Goal: Task Accomplishment & Management: Manage account settings

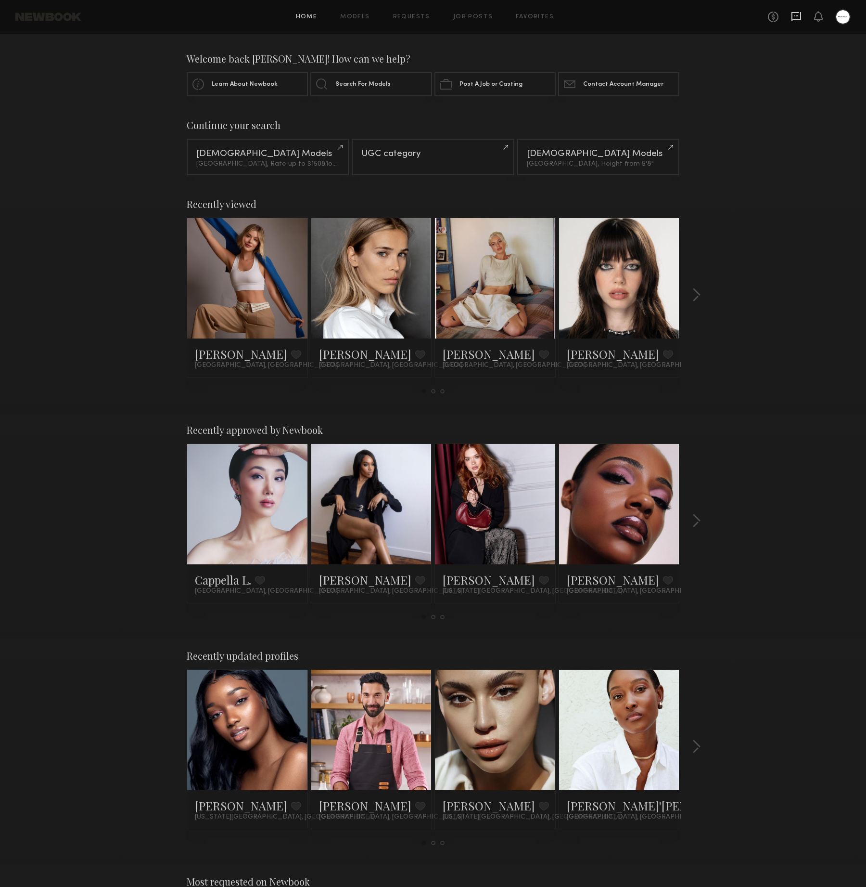
click at [796, 18] on icon at bounding box center [796, 16] width 11 height 11
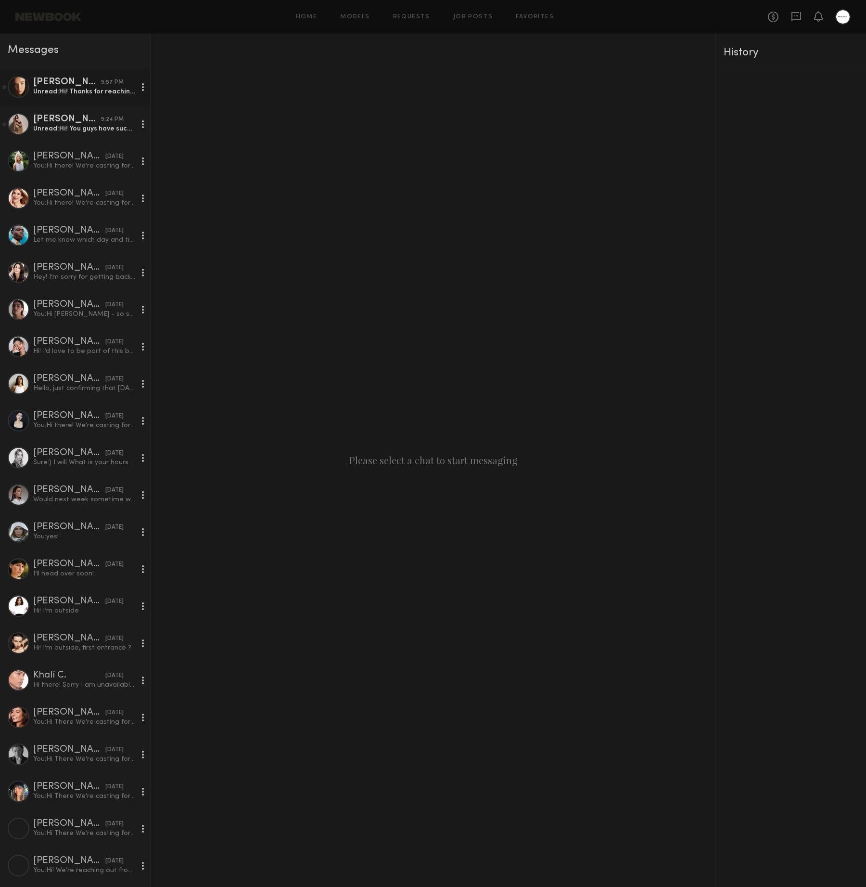
click at [100, 101] on link "Uliana V. 5:57 PM Unread: Hi! Thanks for reaching out I’m not in the city I’ll …" at bounding box center [75, 86] width 150 height 37
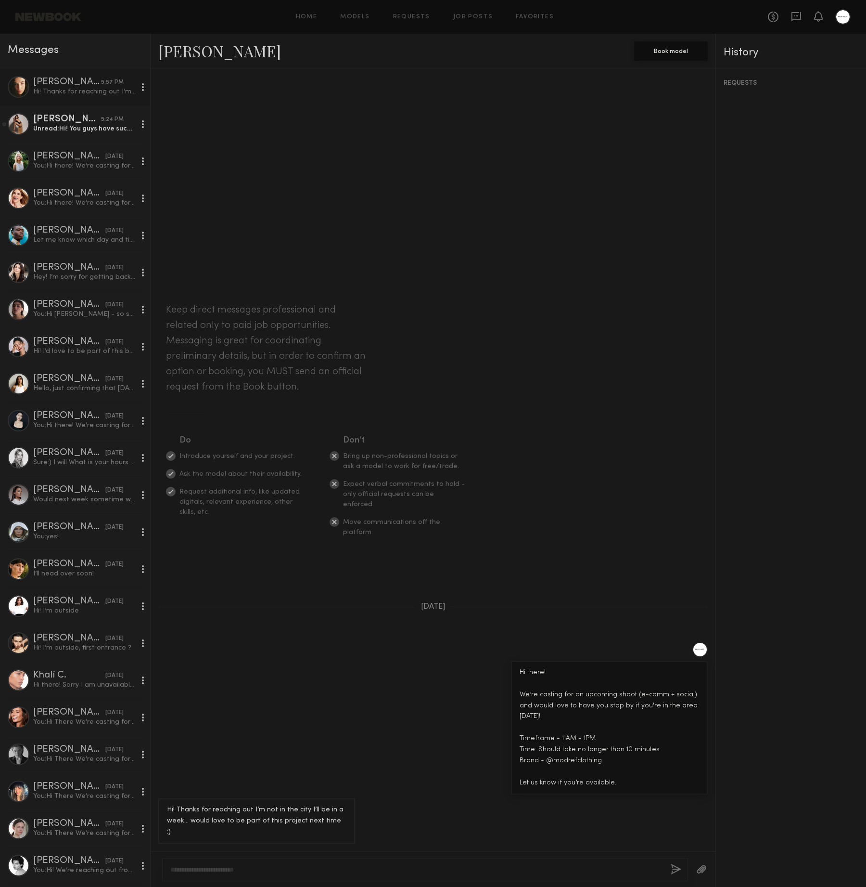
click at [355, 862] on div at bounding box center [425, 869] width 526 height 23
click at [356, 869] on textarea at bounding box center [416, 869] width 493 height 10
type textarea "**********"
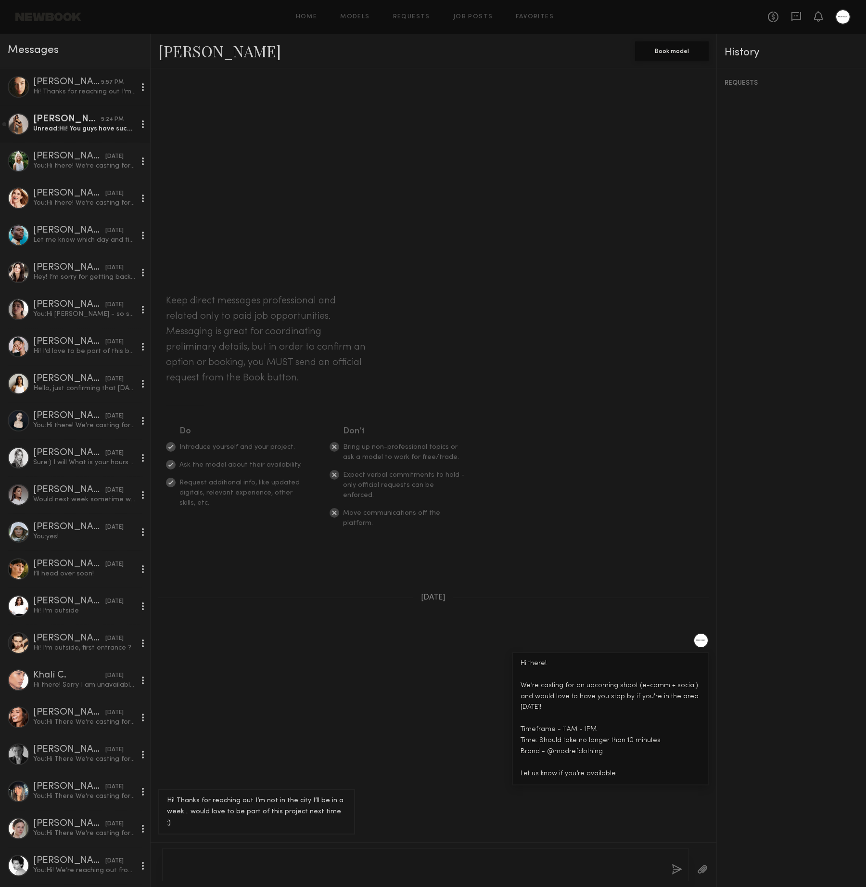
click at [59, 127] on div "Unread: Hi! You guys have such beautiful items! :) I am flying out of the count…" at bounding box center [84, 128] width 103 height 9
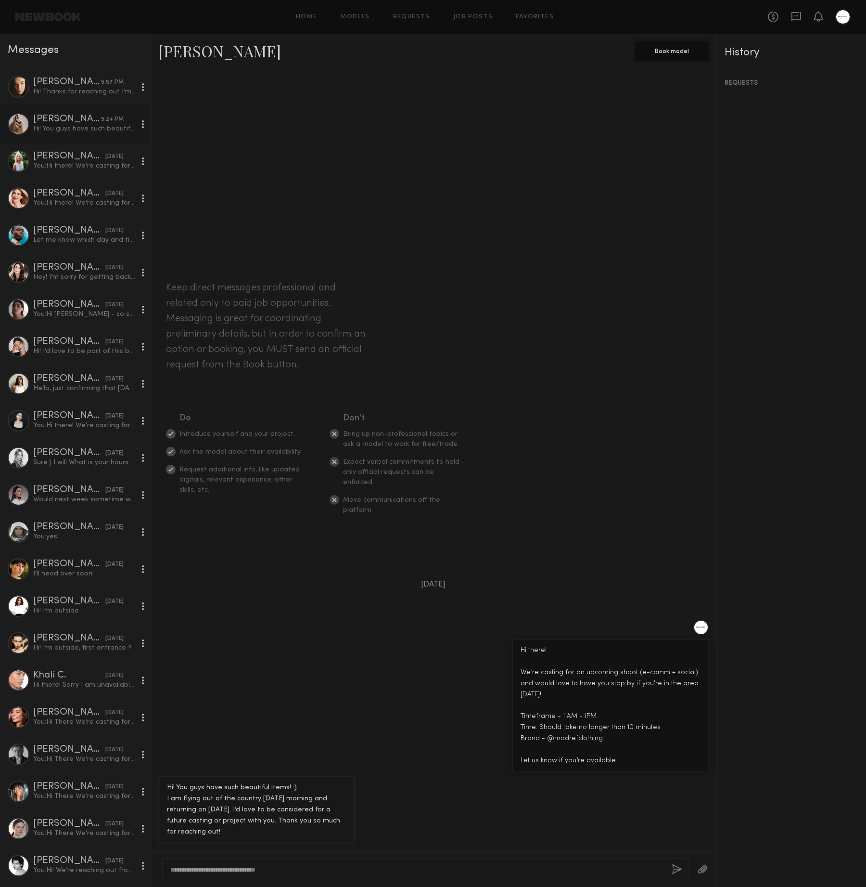
type textarea "**********"
click at [678, 869] on button "button" at bounding box center [677, 869] width 11 height 12
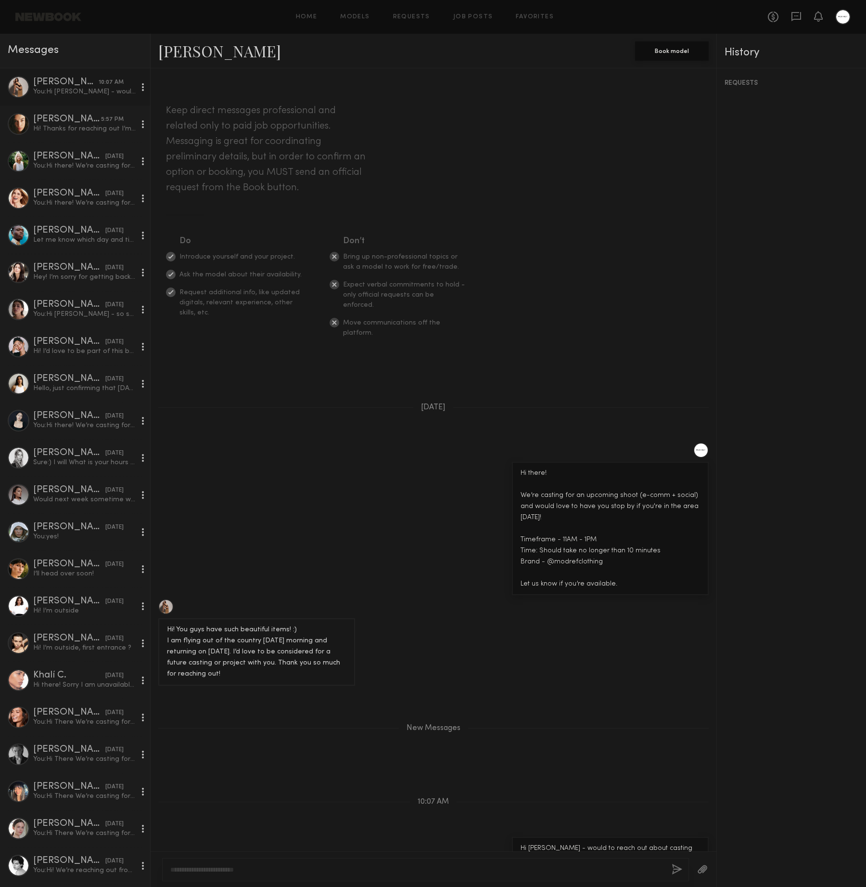
scroll to position [7, 0]
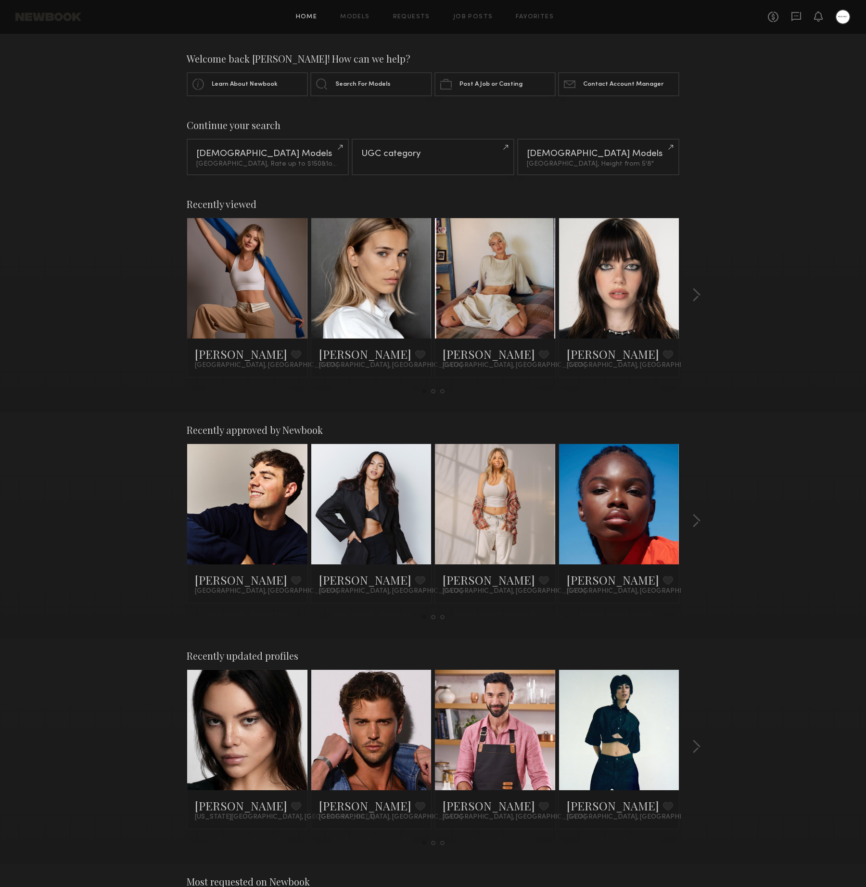
scroll to position [35, 0]
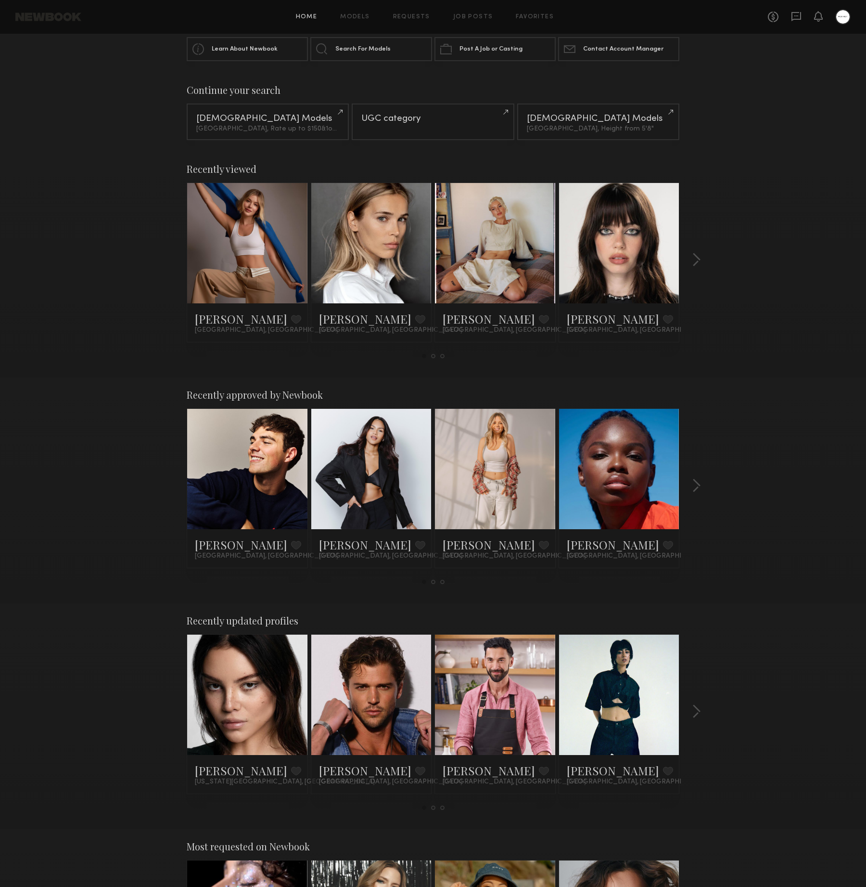
click at [368, 246] on link at bounding box center [371, 243] width 59 height 120
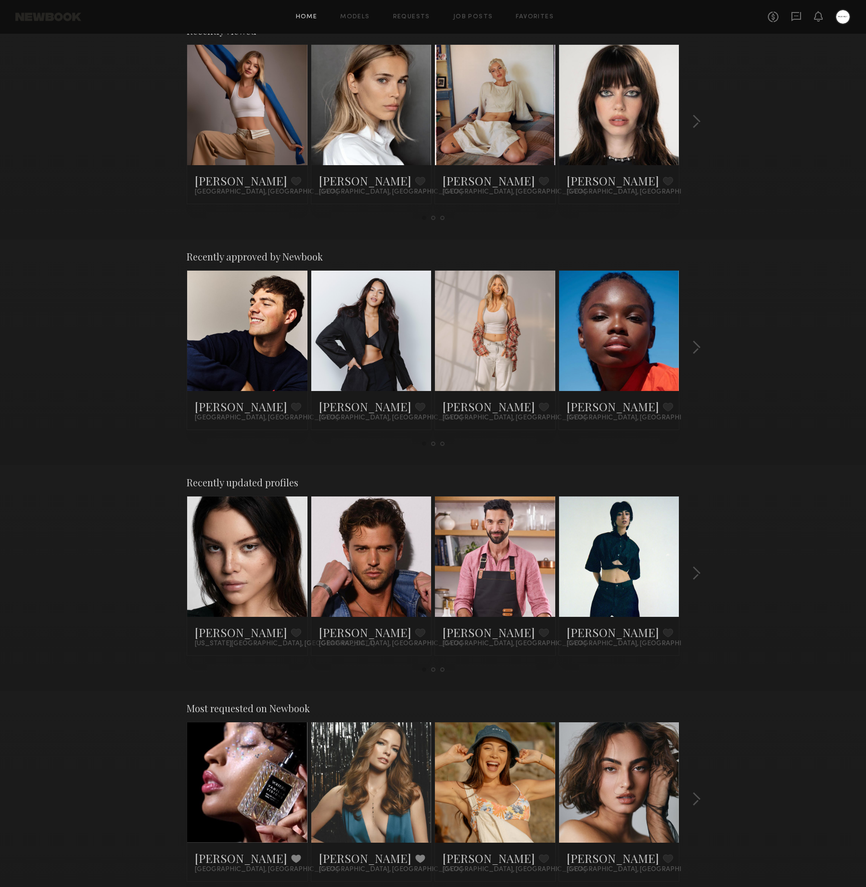
scroll to position [181, 0]
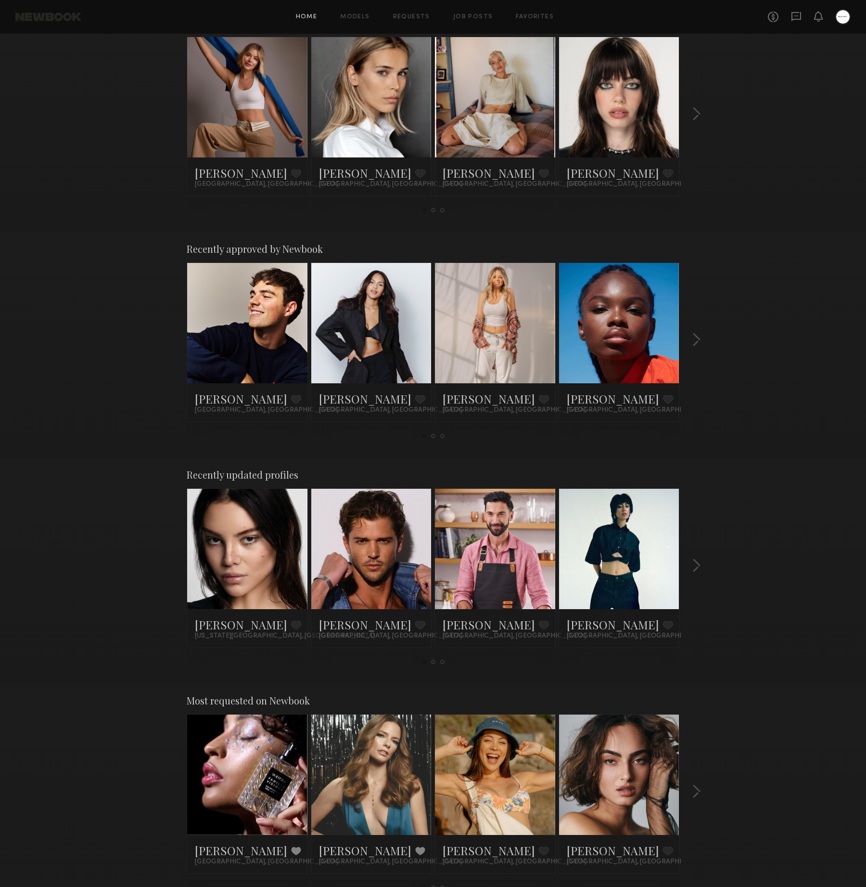
click at [395, 537] on link at bounding box center [371, 549] width 59 height 120
click at [620, 544] on link at bounding box center [619, 549] width 59 height 120
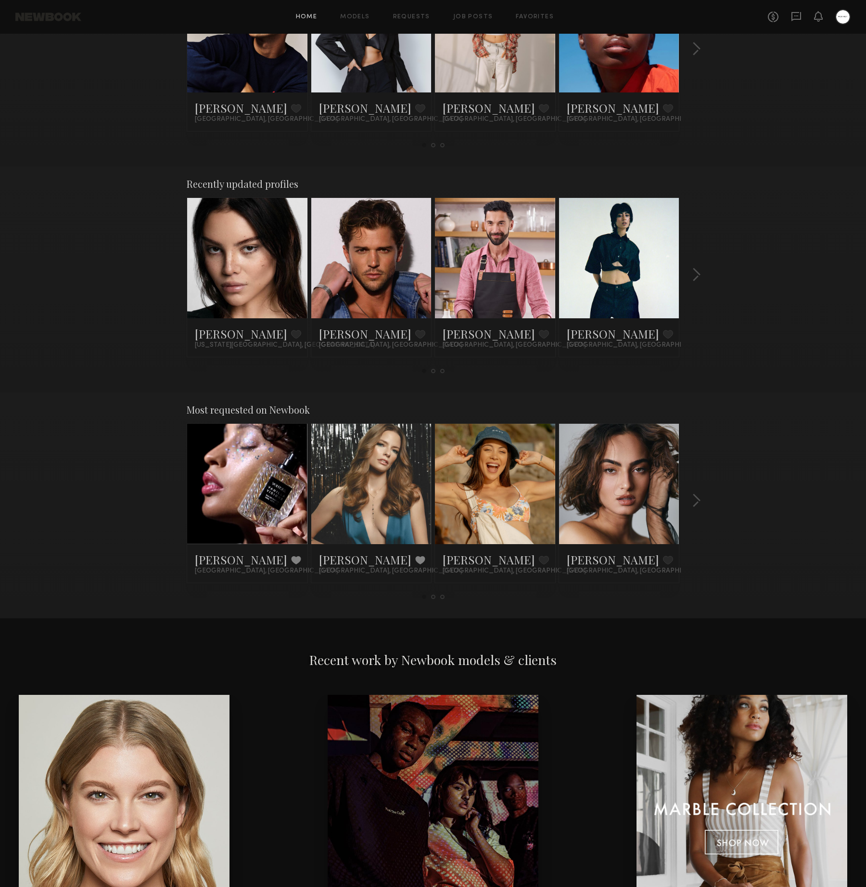
scroll to position [0, 0]
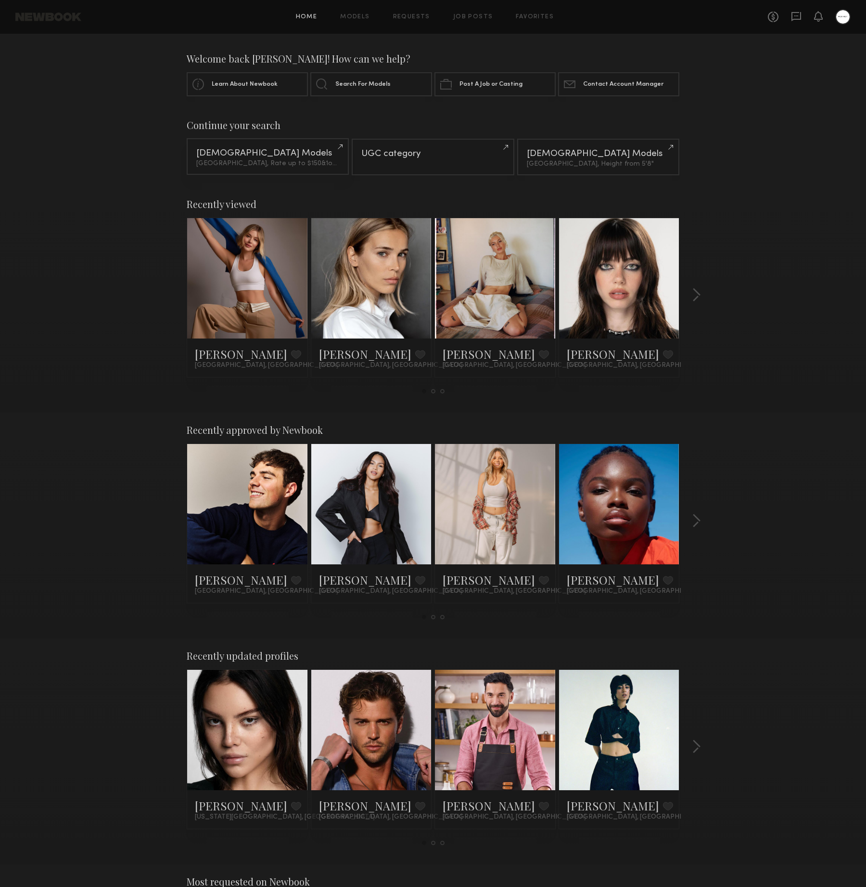
click at [239, 153] on div "Female Models" at bounding box center [267, 153] width 143 height 9
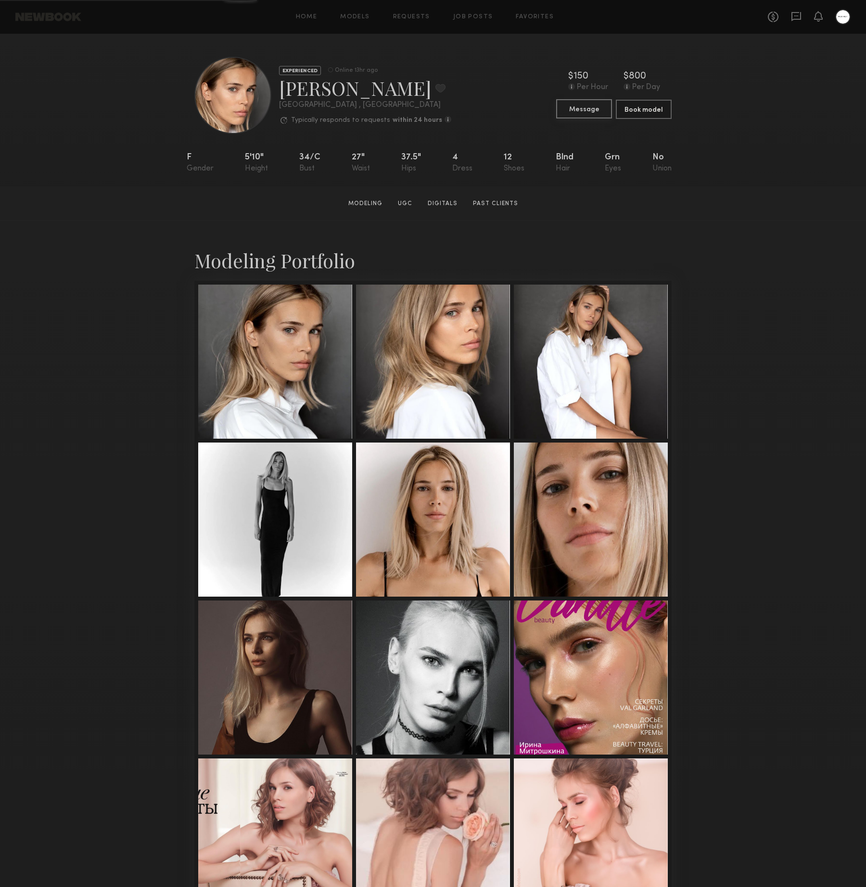
click at [582, 112] on button "Message" at bounding box center [584, 108] width 56 height 19
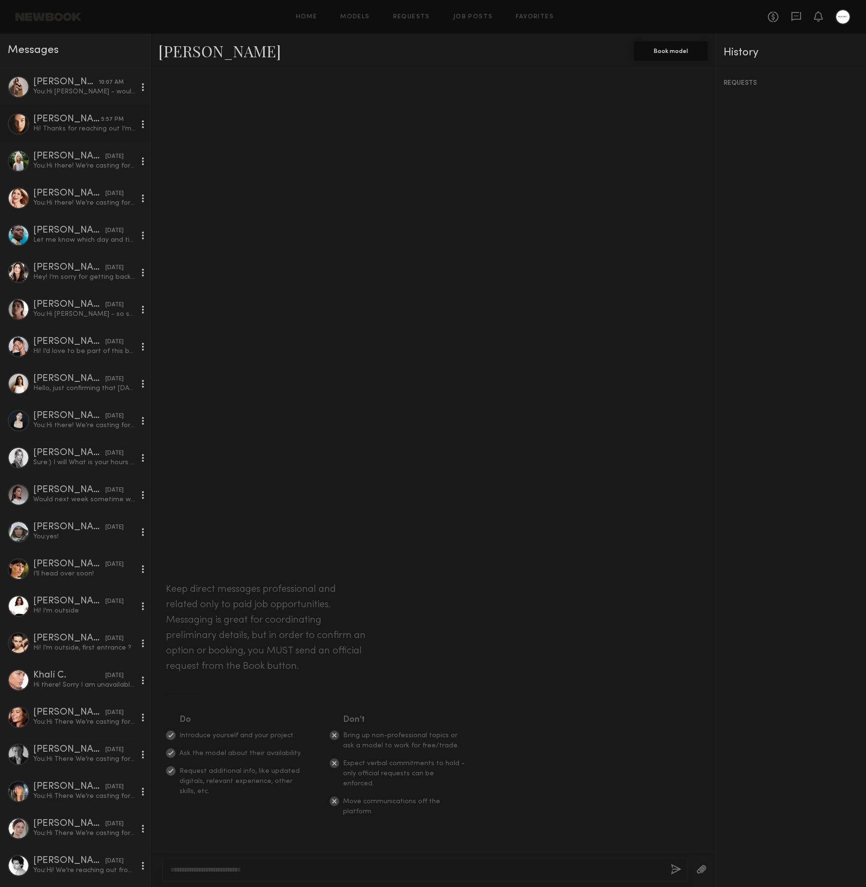
click at [92, 119] on div "Uliana V." at bounding box center [67, 120] width 68 height 10
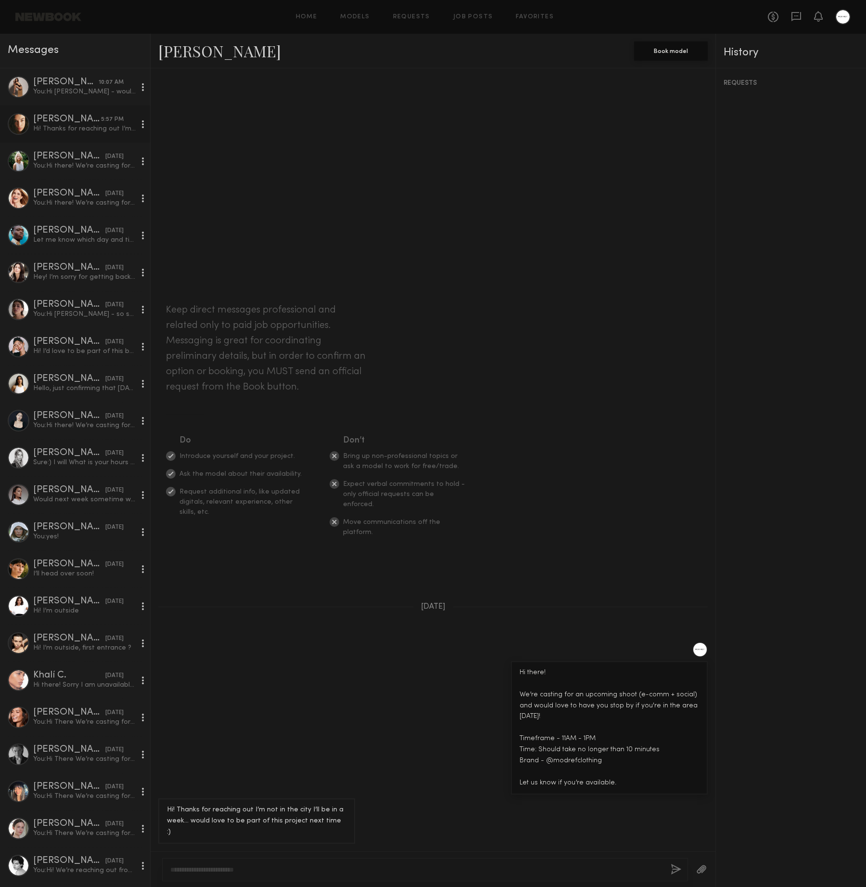
drag, startPoint x: 517, startPoint y: 680, endPoint x: 625, endPoint y: 798, distance: 159.5
click at [625, 794] on div "Hi there! We’re casting for an upcoming shoot (e-comm + social) and would love …" at bounding box center [609, 727] width 197 height 133
copy div "Hi there! We’re casting for an upcoming shoot (e-comm + social) and would love …"
click at [71, 81] on div "Claire A." at bounding box center [65, 82] width 65 height 10
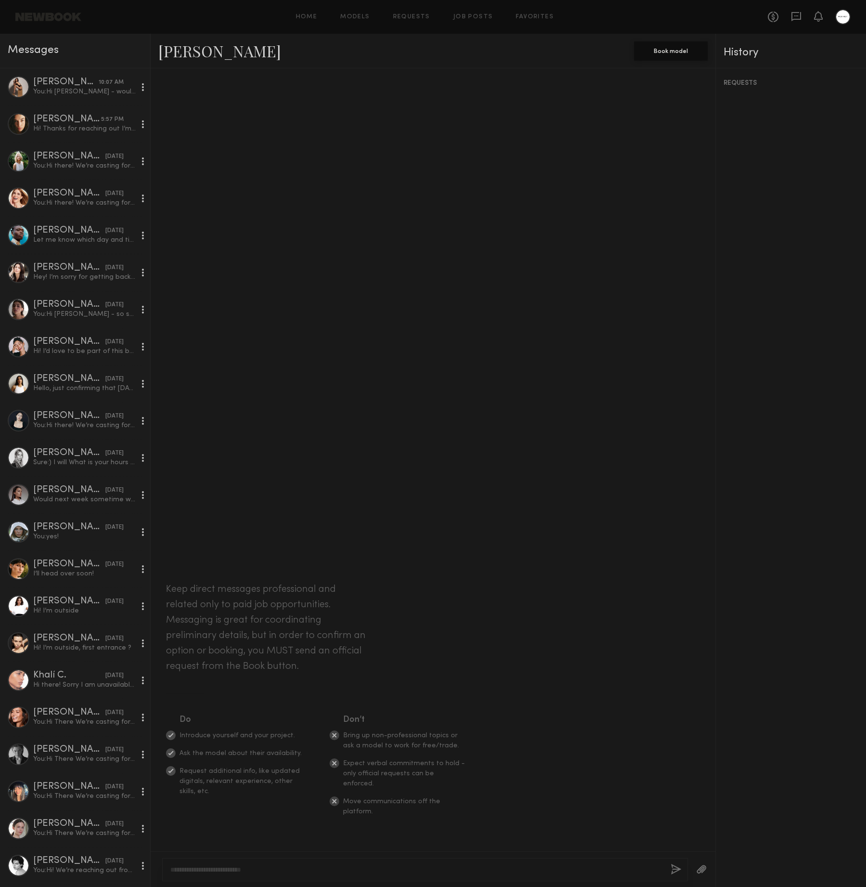
click at [435, 866] on textarea at bounding box center [416, 869] width 493 height 10
click at [435, 868] on textarea at bounding box center [416, 869] width 493 height 10
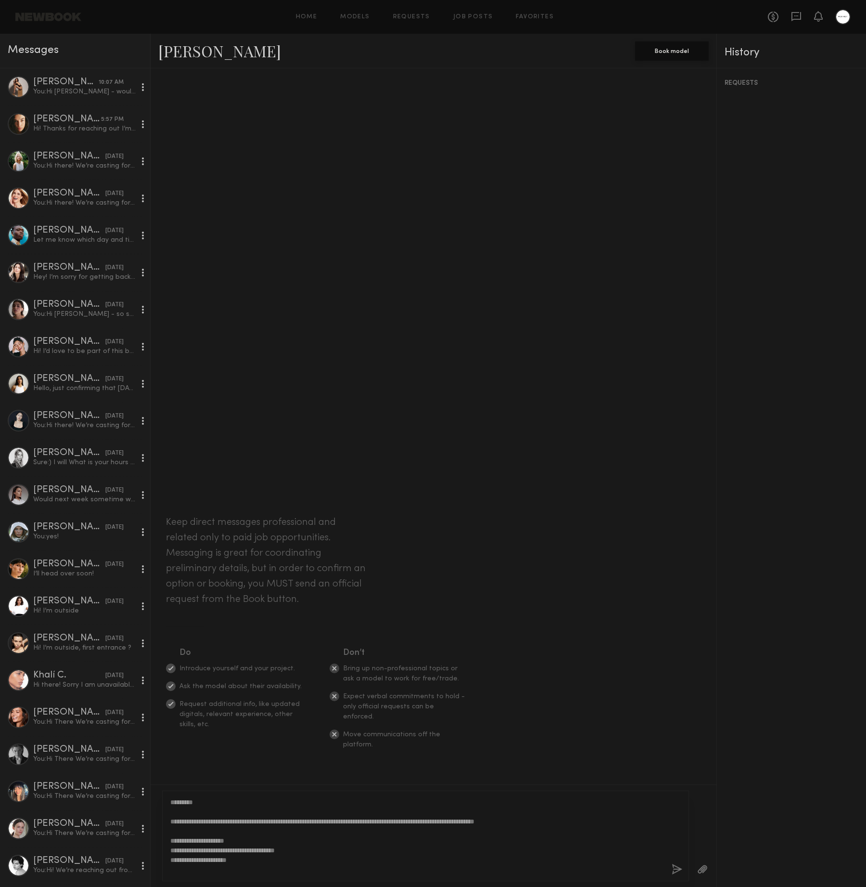
scroll to position [8, 0]
type textarea "**********"
click at [678, 873] on button "button" at bounding box center [677, 869] width 11 height 12
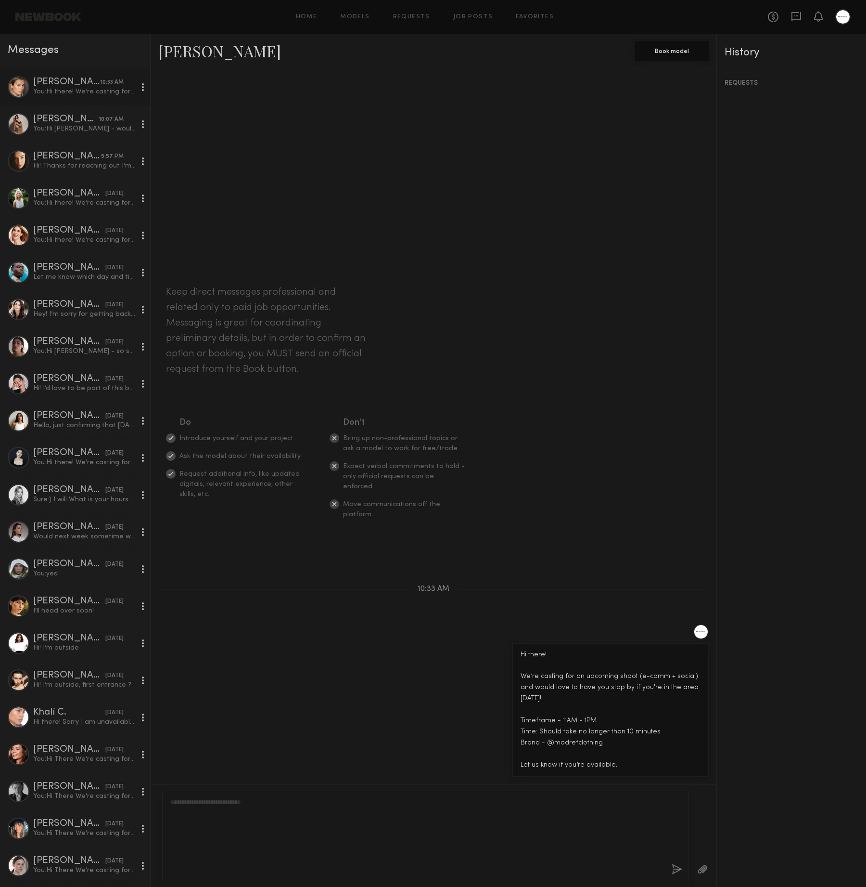
scroll to position [0, 0]
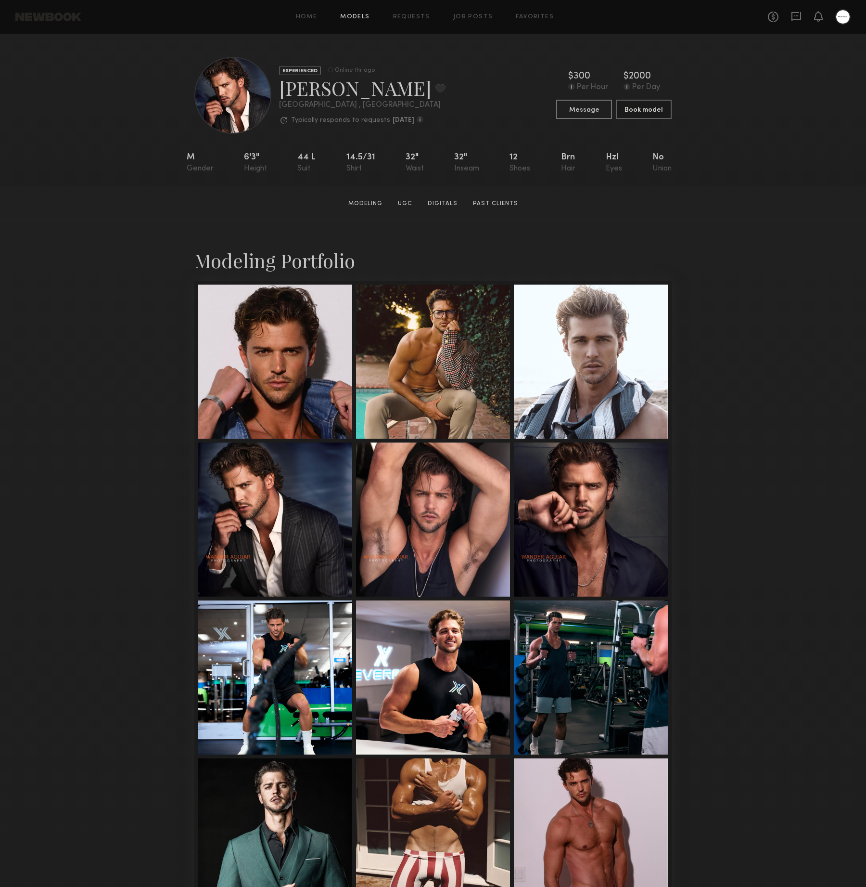
click at [356, 14] on link "Models" at bounding box center [354, 17] width 29 height 6
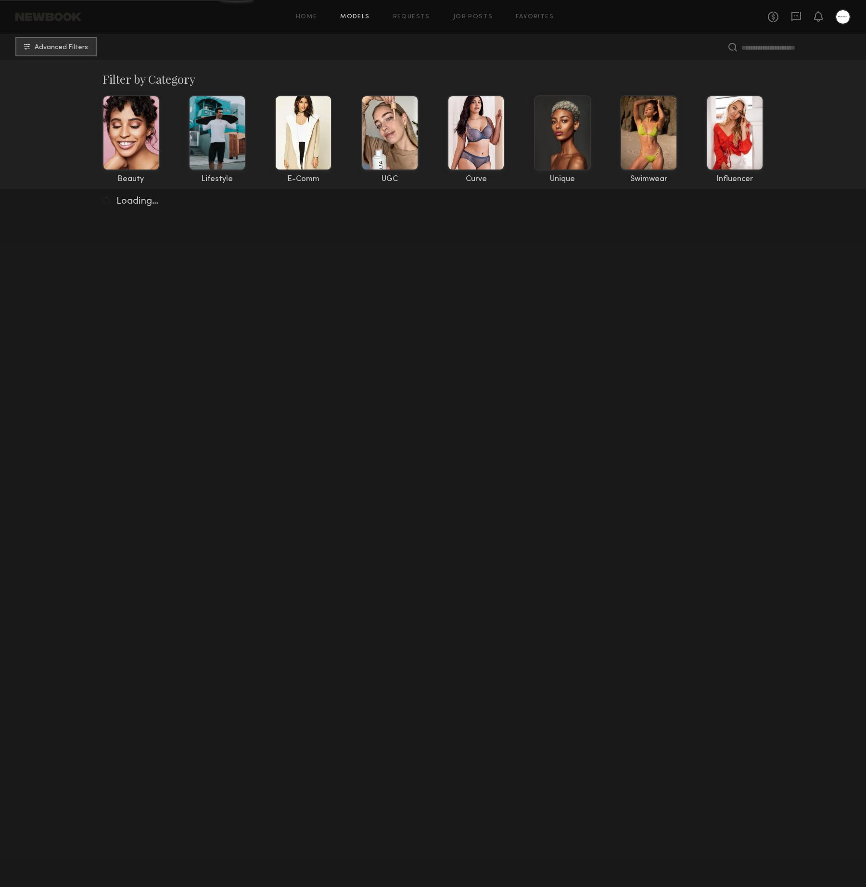
click at [407, 21] on div "Home Models Requests Job Posts Favorites Sign Out No fees up to $5,000" at bounding box center [466, 16] width 770 height 15
click at [92, 49] on button "Advanced Filters" at bounding box center [55, 46] width 81 height 19
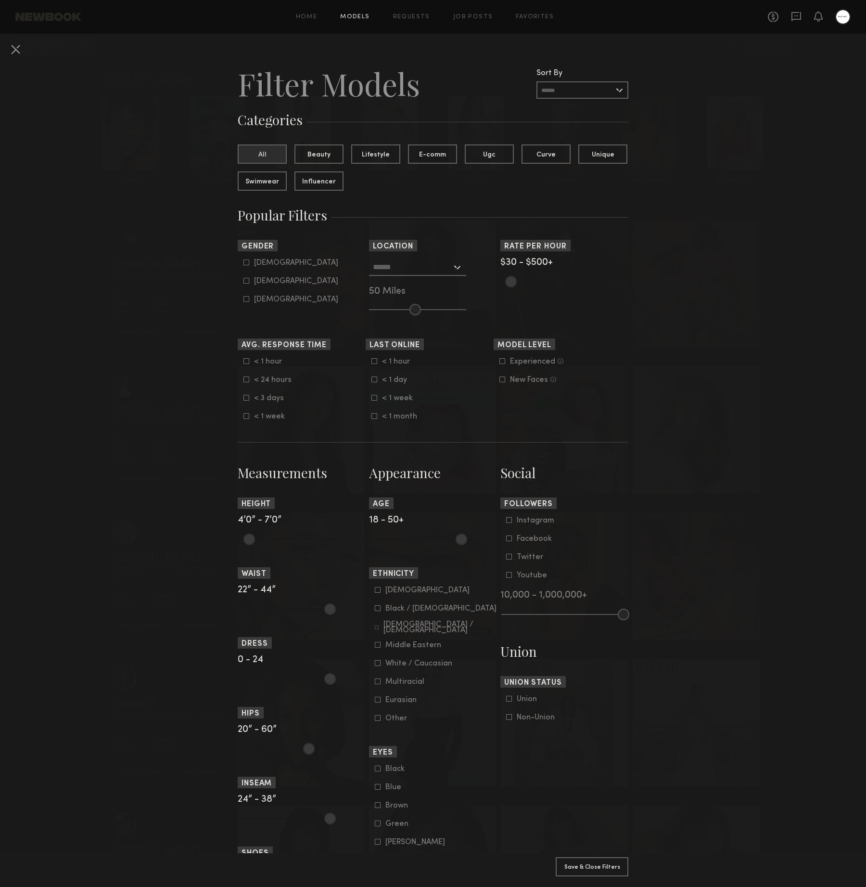
click at [247, 265] on icon at bounding box center [247, 262] width 6 height 6
type input "*"
click at [397, 274] on input "text" at bounding box center [412, 266] width 79 height 16
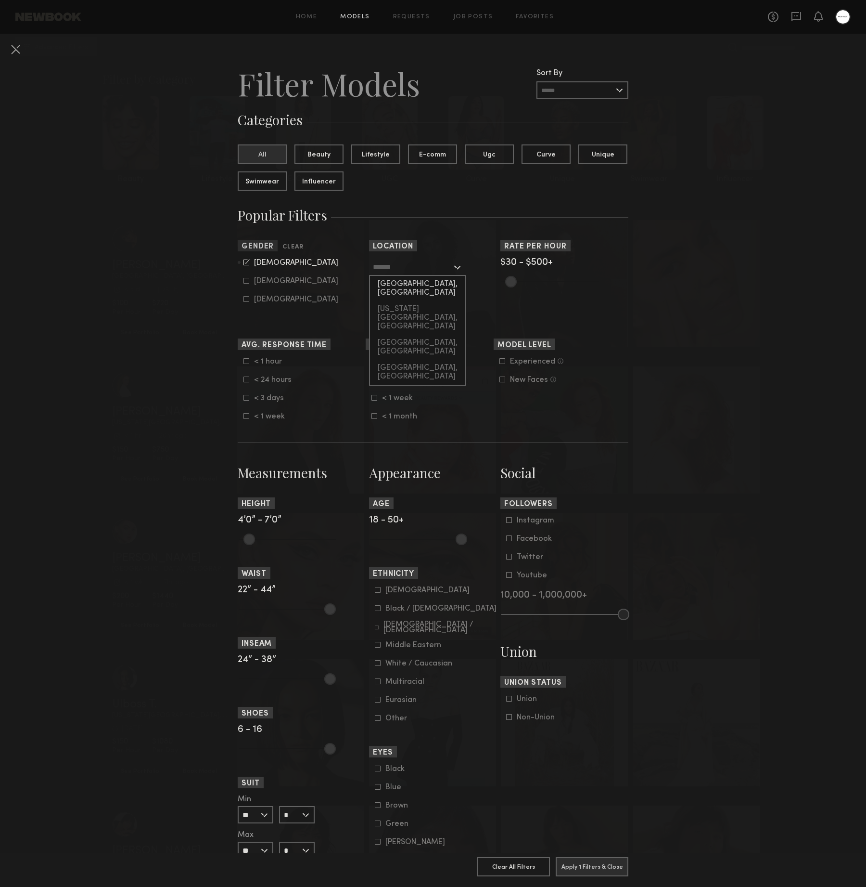
click at [400, 282] on div "[GEOGRAPHIC_DATA], [GEOGRAPHIC_DATA]" at bounding box center [417, 288] width 95 height 25
type input "**********"
drag, startPoint x: 246, startPoint y: 541, endPoint x: 292, endPoint y: 540, distance: 45.3
type input "**"
click at [292, 540] on input "range" at bounding box center [287, 539] width 97 height 12
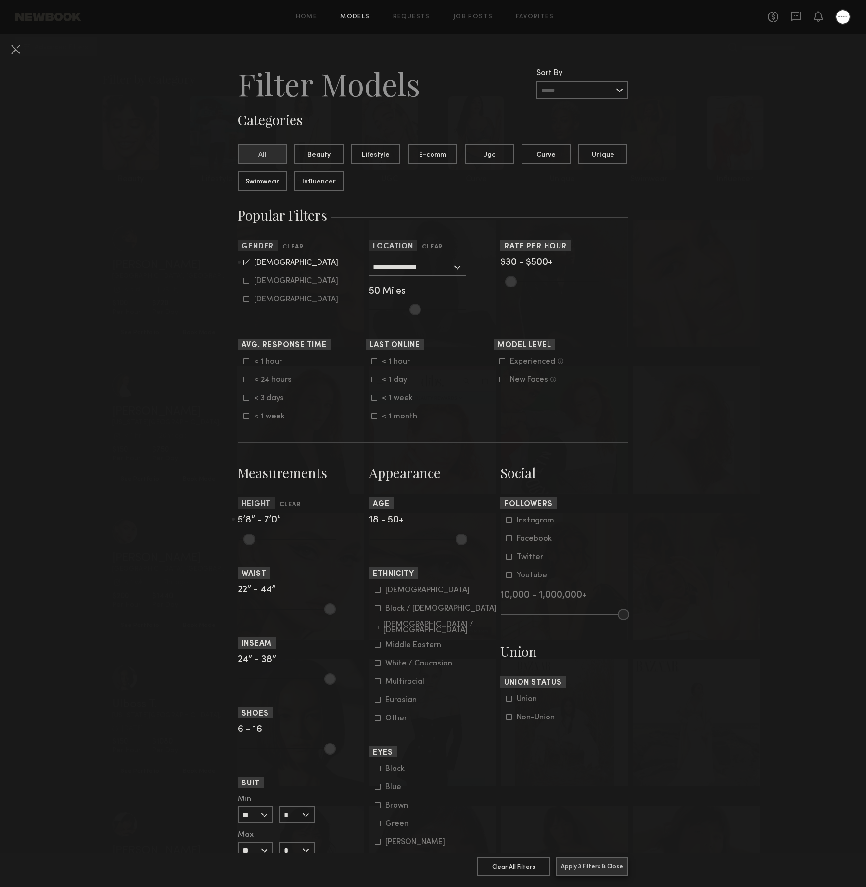
click at [628, 864] on nb-browse-filters-footer "Apply 3 Filters & Close Clear All Filters Apply 3 Filters & Close" at bounding box center [433, 870] width 866 height 34
click at [628, 864] on button "Apply 3 Filters & Close" at bounding box center [592, 865] width 73 height 19
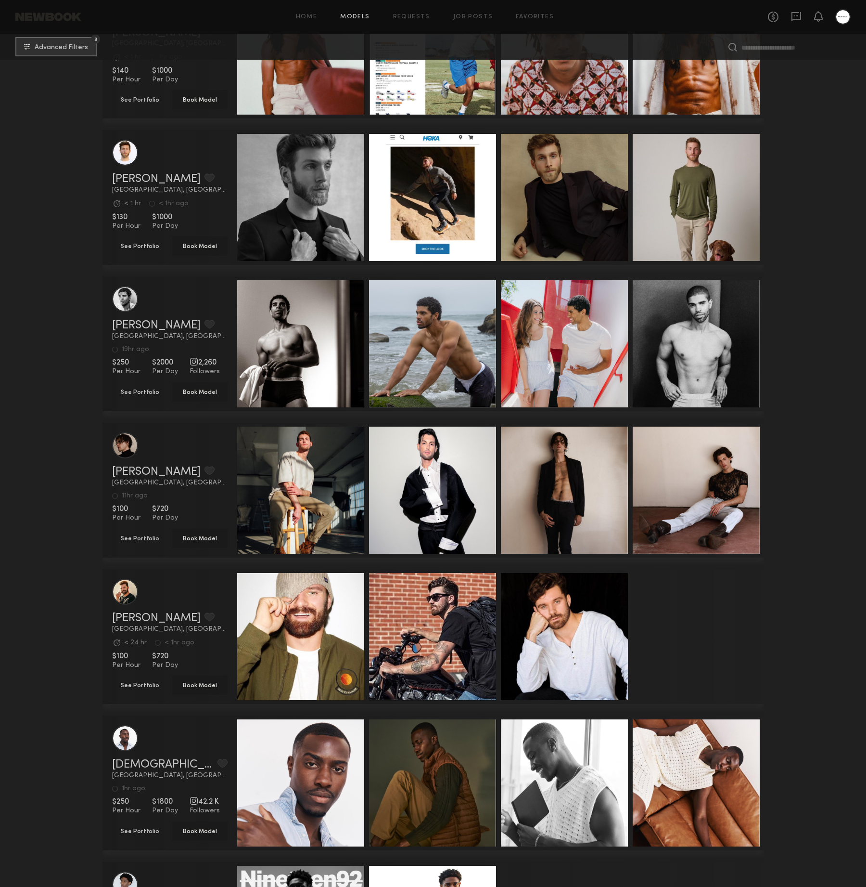
scroll to position [11940, 0]
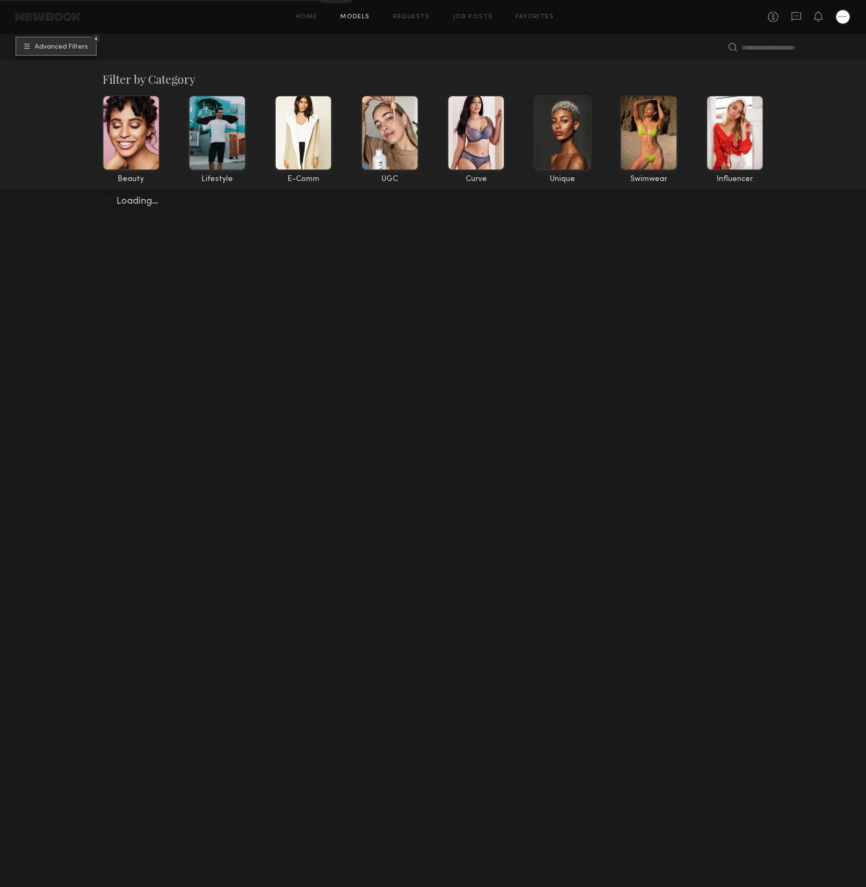
click at [29, 43] on common-icon "undefined" at bounding box center [27, 46] width 6 height 6
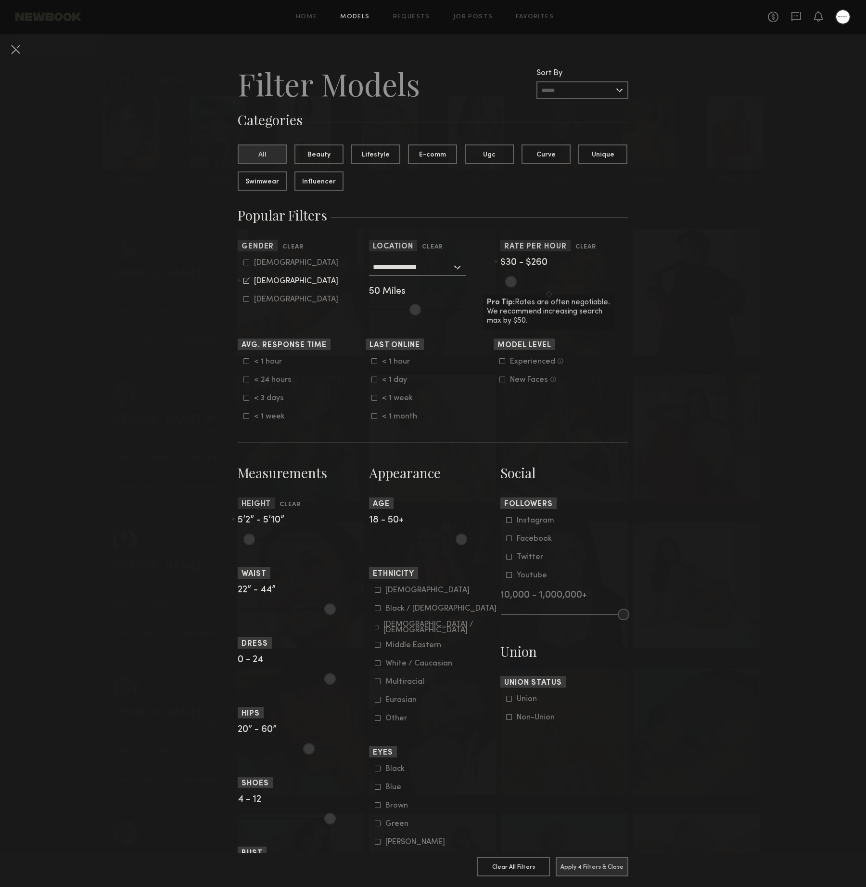
drag, startPoint x: 532, startPoint y: 284, endPoint x: 549, endPoint y: 286, distance: 17.4
type input "***"
click at [549, 286] on input "range" at bounding box center [550, 282] width 97 height 12
click at [689, 288] on nb-browse-filters "**********" at bounding box center [433, 562] width 866 height 1056
click at [611, 869] on button "Apply 4 Filters & Close" at bounding box center [592, 865] width 73 height 19
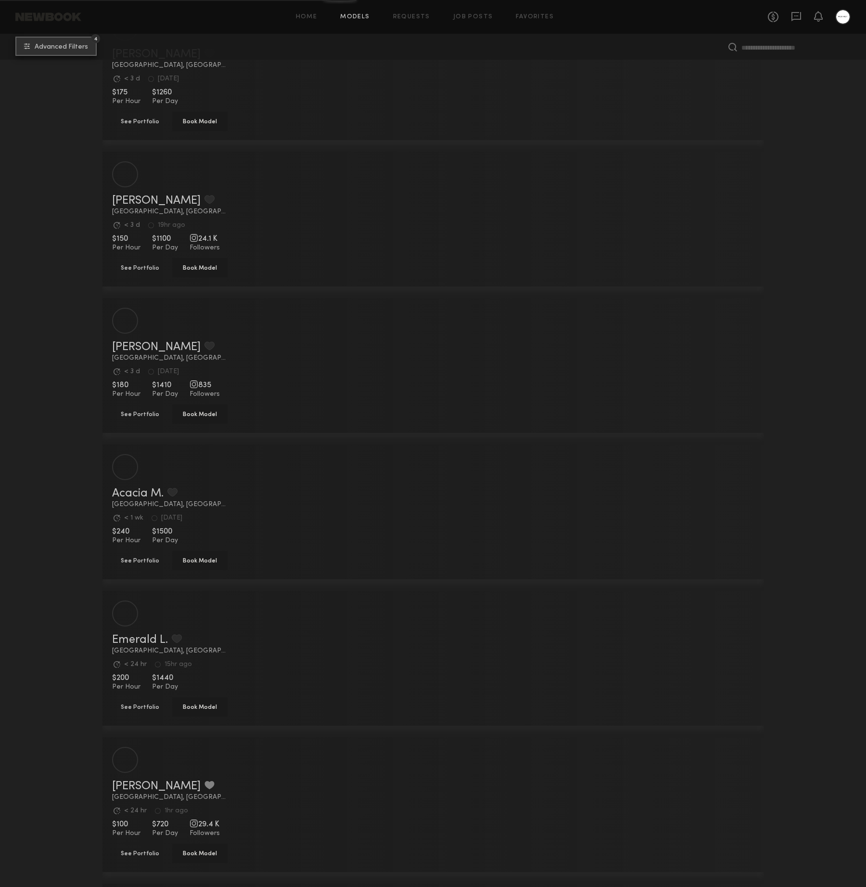
scroll to position [651, 0]
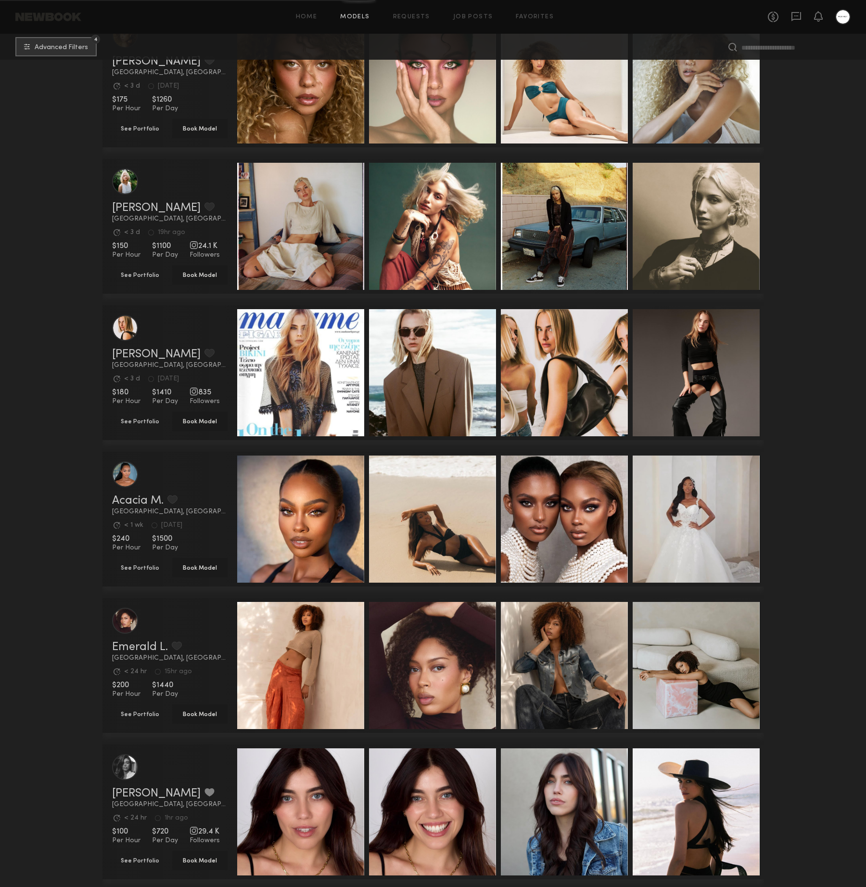
click at [193, 363] on span "Los Angeles, CA" at bounding box center [170, 365] width 116 height 7
click at [132, 351] on link "Lidia V." at bounding box center [156, 354] width 89 height 12
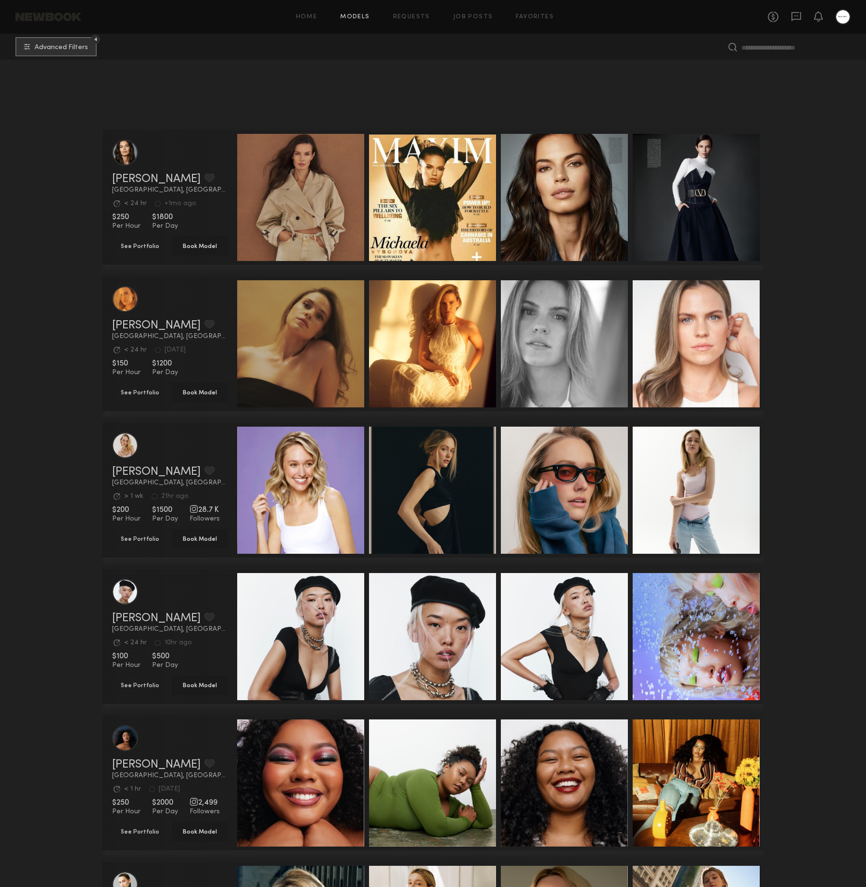
scroll to position [3627, 0]
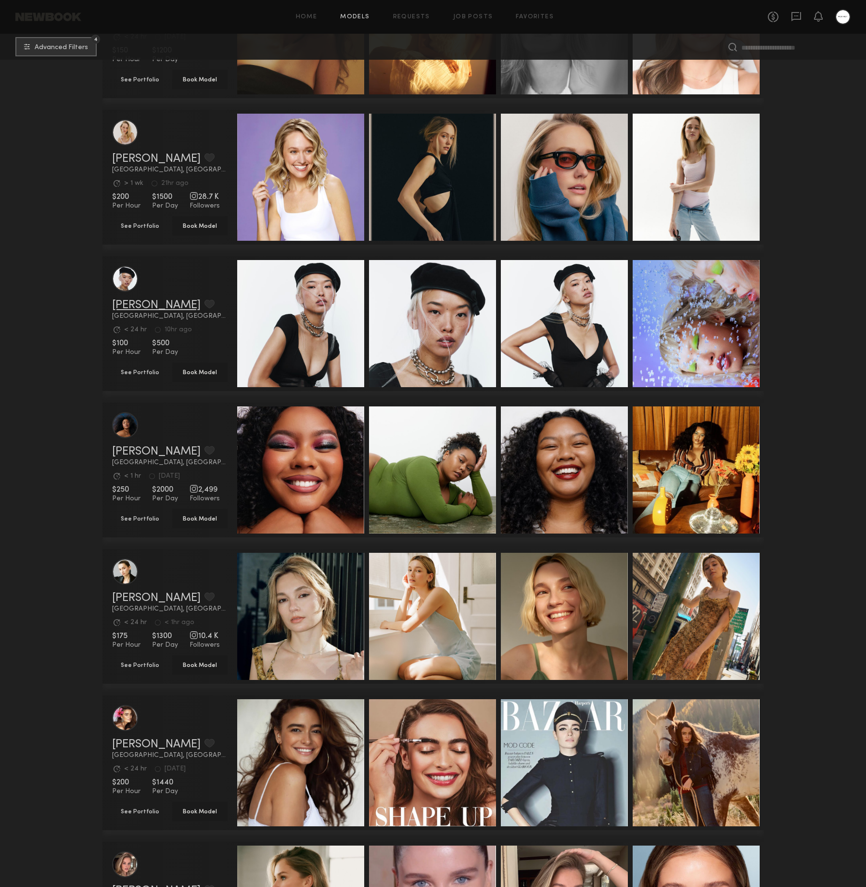
click at [120, 301] on link "Angel L." at bounding box center [156, 305] width 89 height 12
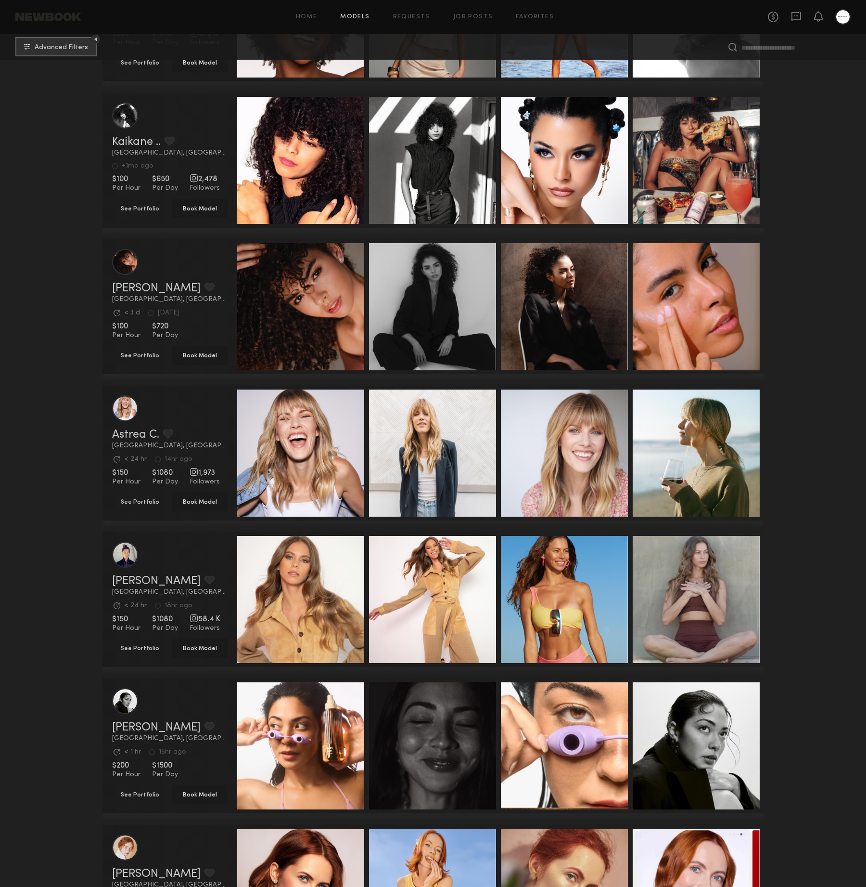
scroll to position [5585, 0]
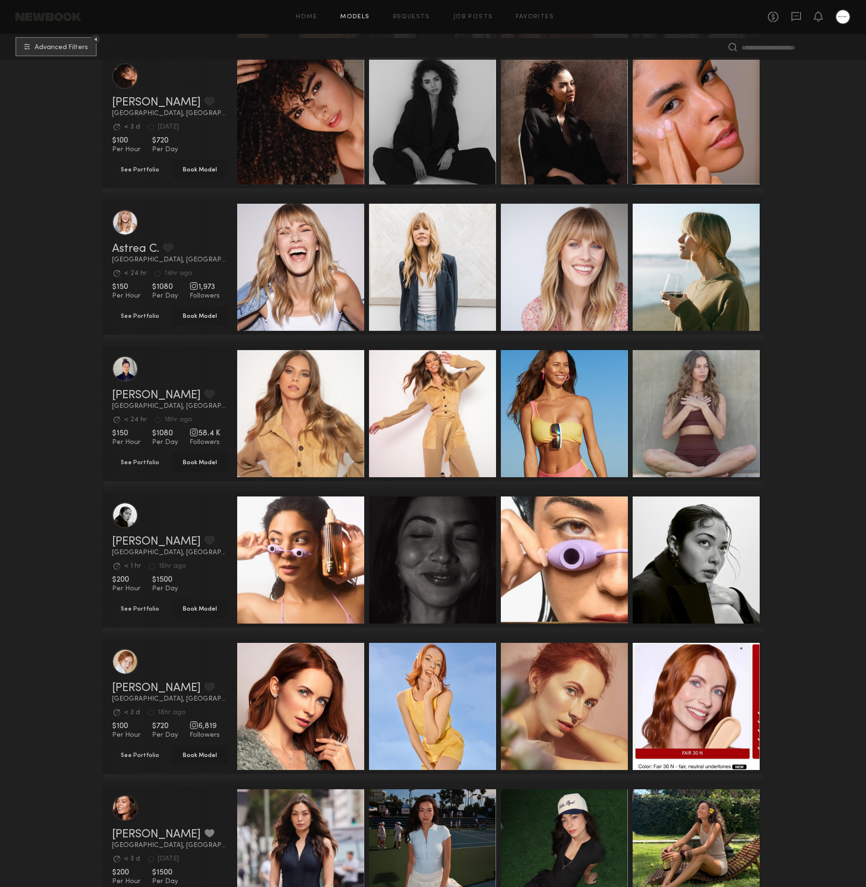
click at [135, 385] on header "Jana C. Favorite Los Angeles, CA Avg. request response time < 24 hr 18hr ago La…" at bounding box center [170, 383] width 116 height 54
click at [135, 391] on link "Jana C." at bounding box center [156, 395] width 89 height 12
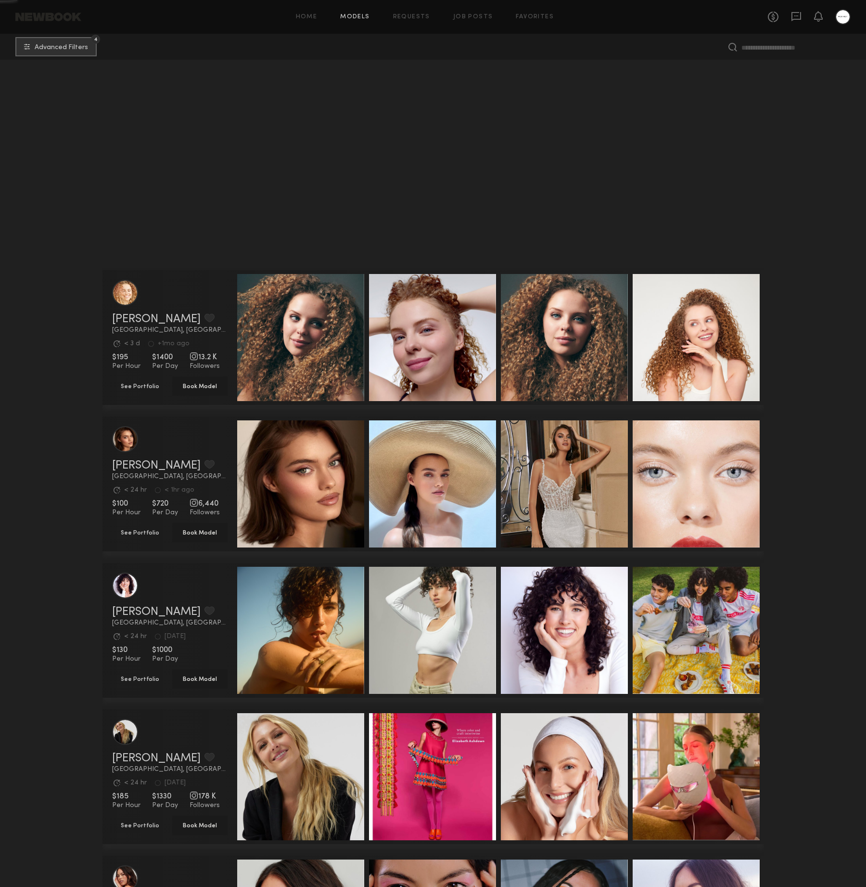
scroll to position [29212, 0]
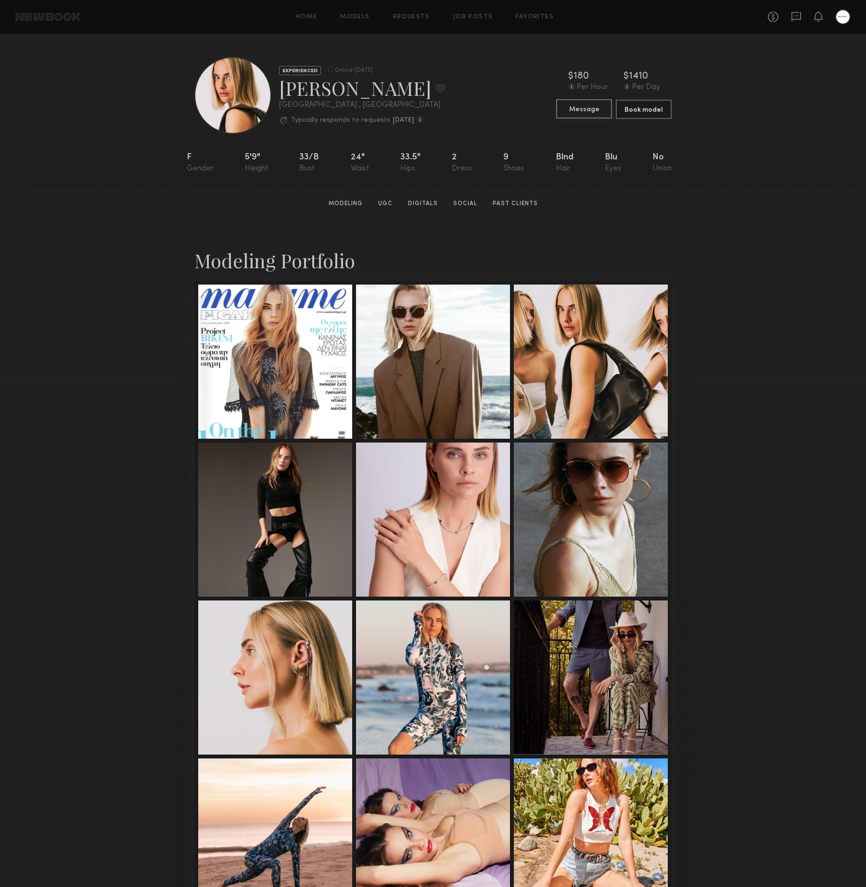
click at [597, 112] on button "Message" at bounding box center [584, 108] width 56 height 19
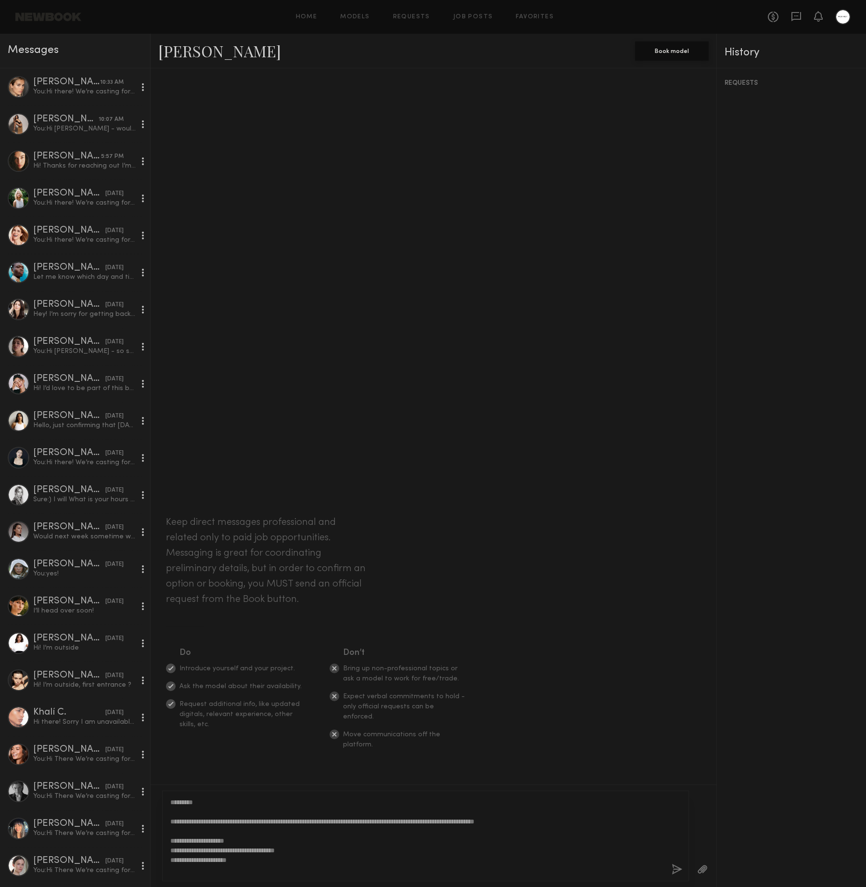
scroll to position [8, 0]
type textarea "**********"
click at [681, 872] on button "button" at bounding box center [677, 869] width 11 height 12
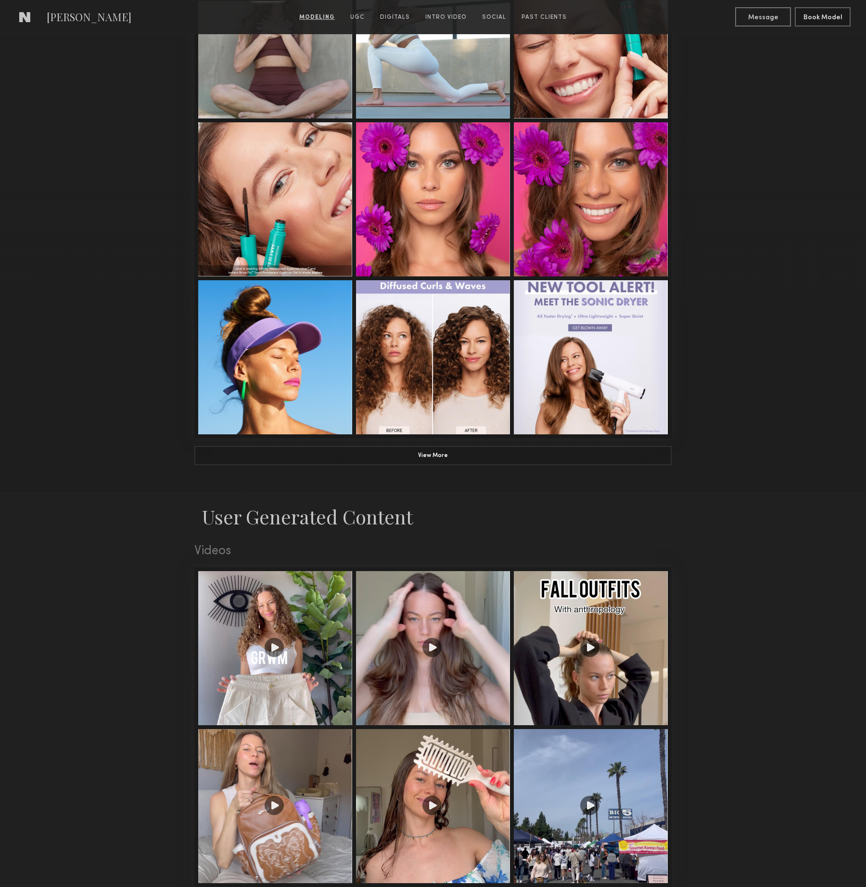
scroll to position [904, 0]
